Goal: Task Accomplishment & Management: Complete application form

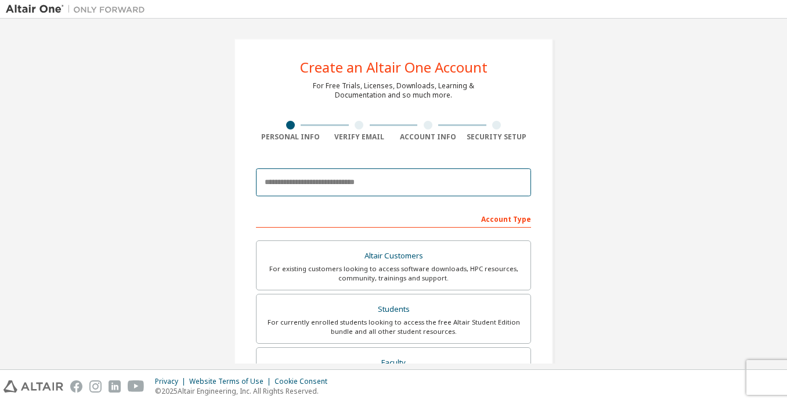
click at [344, 182] on body "Create an Altair One Account For Free Trials, Licenses, Downloads, Learning & D…" at bounding box center [393, 201] width 787 height 403
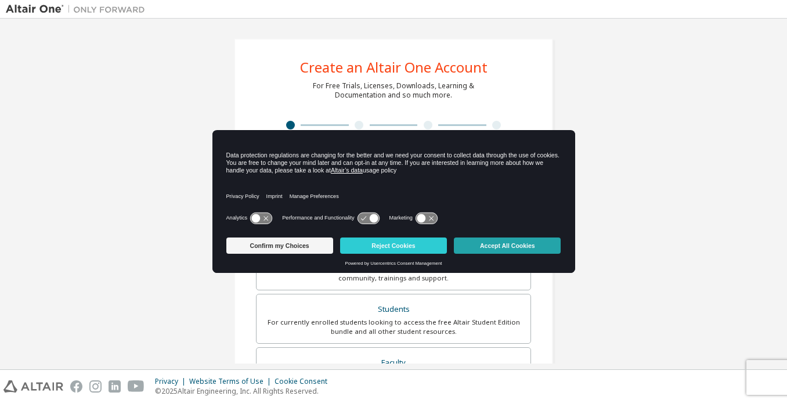
click at [518, 251] on button "Accept All Cookies" at bounding box center [507, 245] width 107 height 16
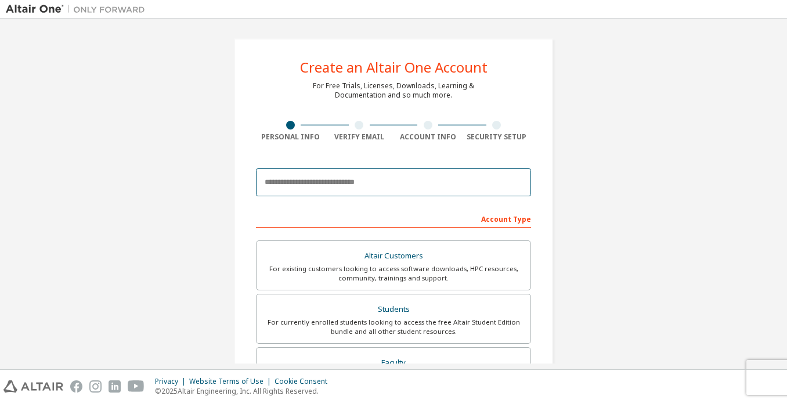
click at [342, 175] on input "email" at bounding box center [393, 182] width 275 height 28
click at [488, 183] on input "email" at bounding box center [393, 182] width 275 height 28
type input "**********"
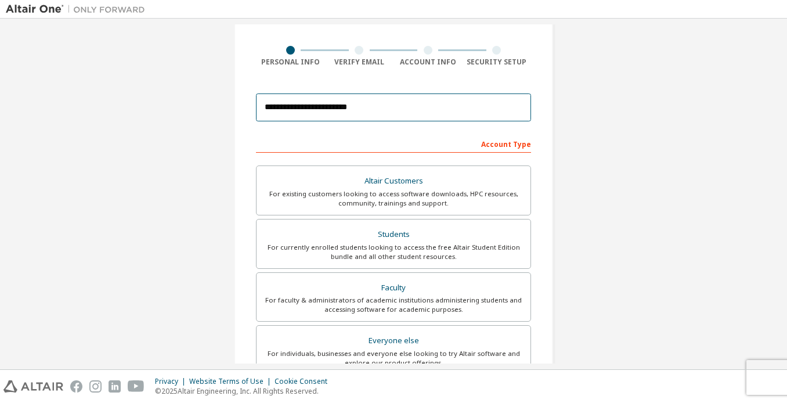
scroll to position [78, 0]
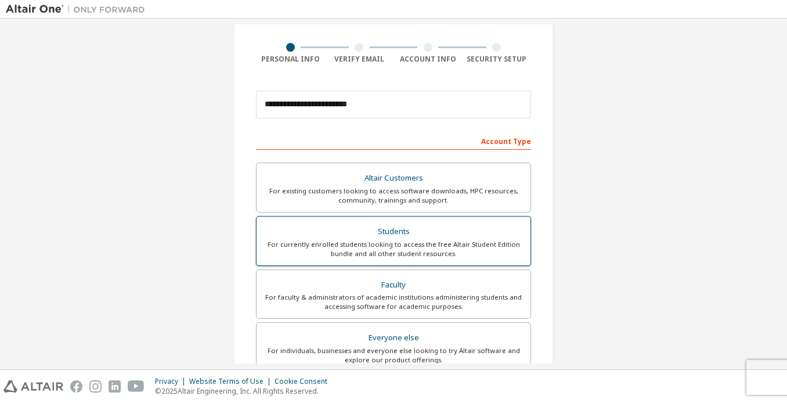
click at [396, 226] on div "Students" at bounding box center [393, 231] width 260 height 16
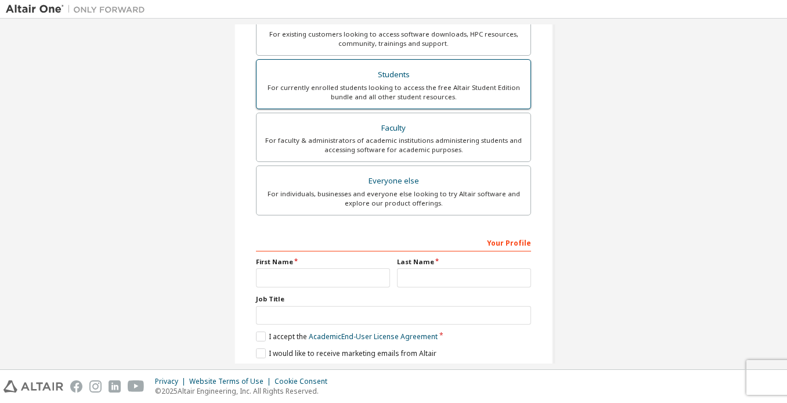
scroll to position [276, 0]
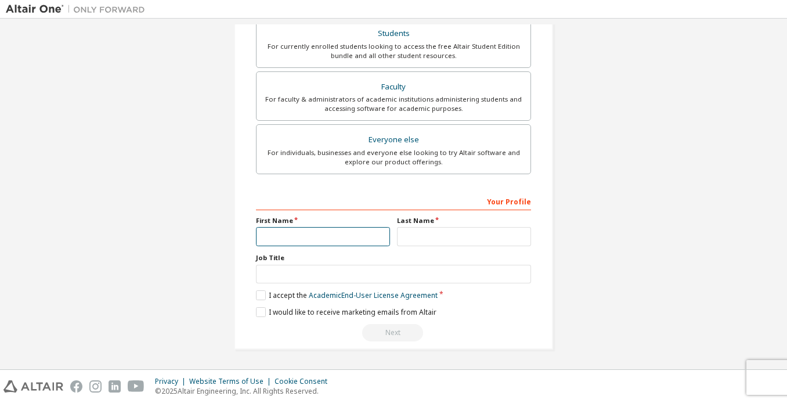
click at [331, 237] on input "text" at bounding box center [323, 236] width 134 height 19
type input "******"
type input "**********"
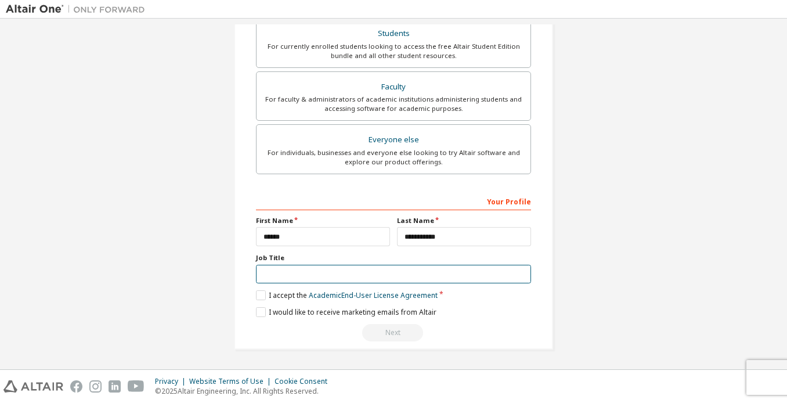
click at [337, 280] on input "text" at bounding box center [393, 274] width 275 height 19
click at [263, 295] on label "I accept the Academic End-User License Agreement" at bounding box center [347, 295] width 182 height 10
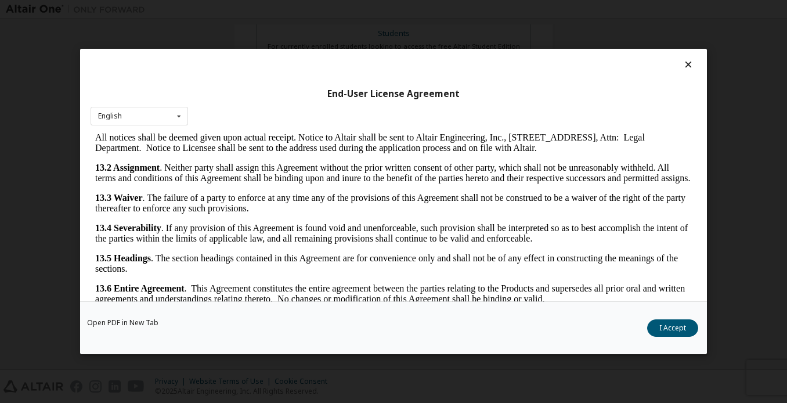
scroll to position [26, 0]
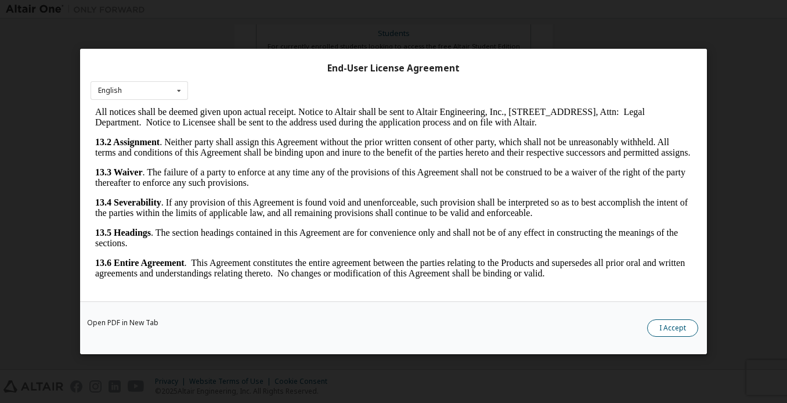
click at [680, 324] on button "I Accept" at bounding box center [672, 327] width 51 height 17
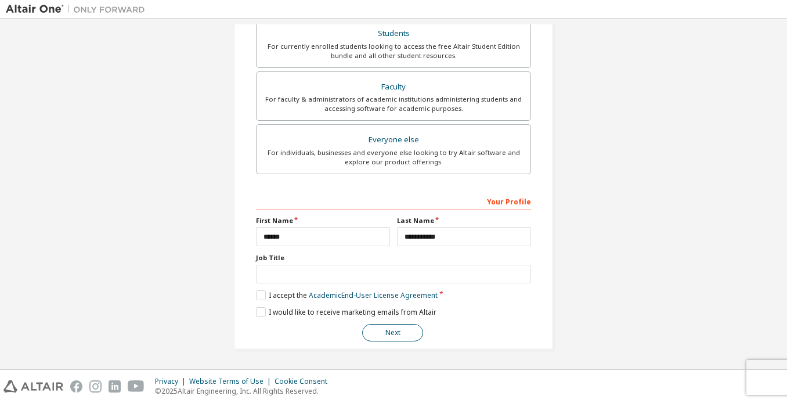
click at [411, 331] on button "Next" at bounding box center [392, 332] width 61 height 17
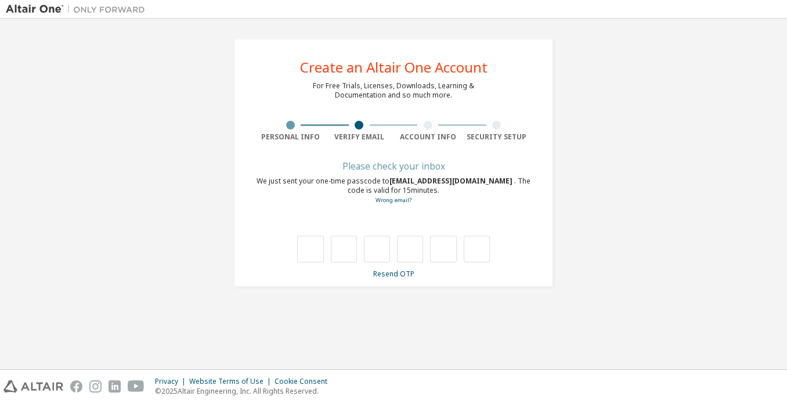
scroll to position [0, 0]
type input "*"
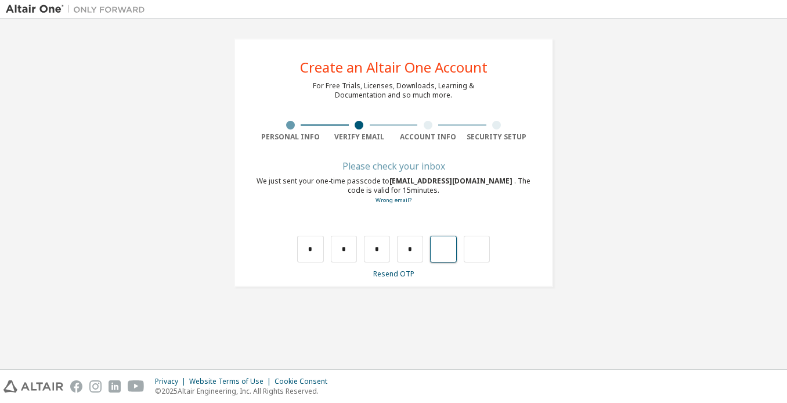
type input "*"
